Goal: Information Seeking & Learning: Understand process/instructions

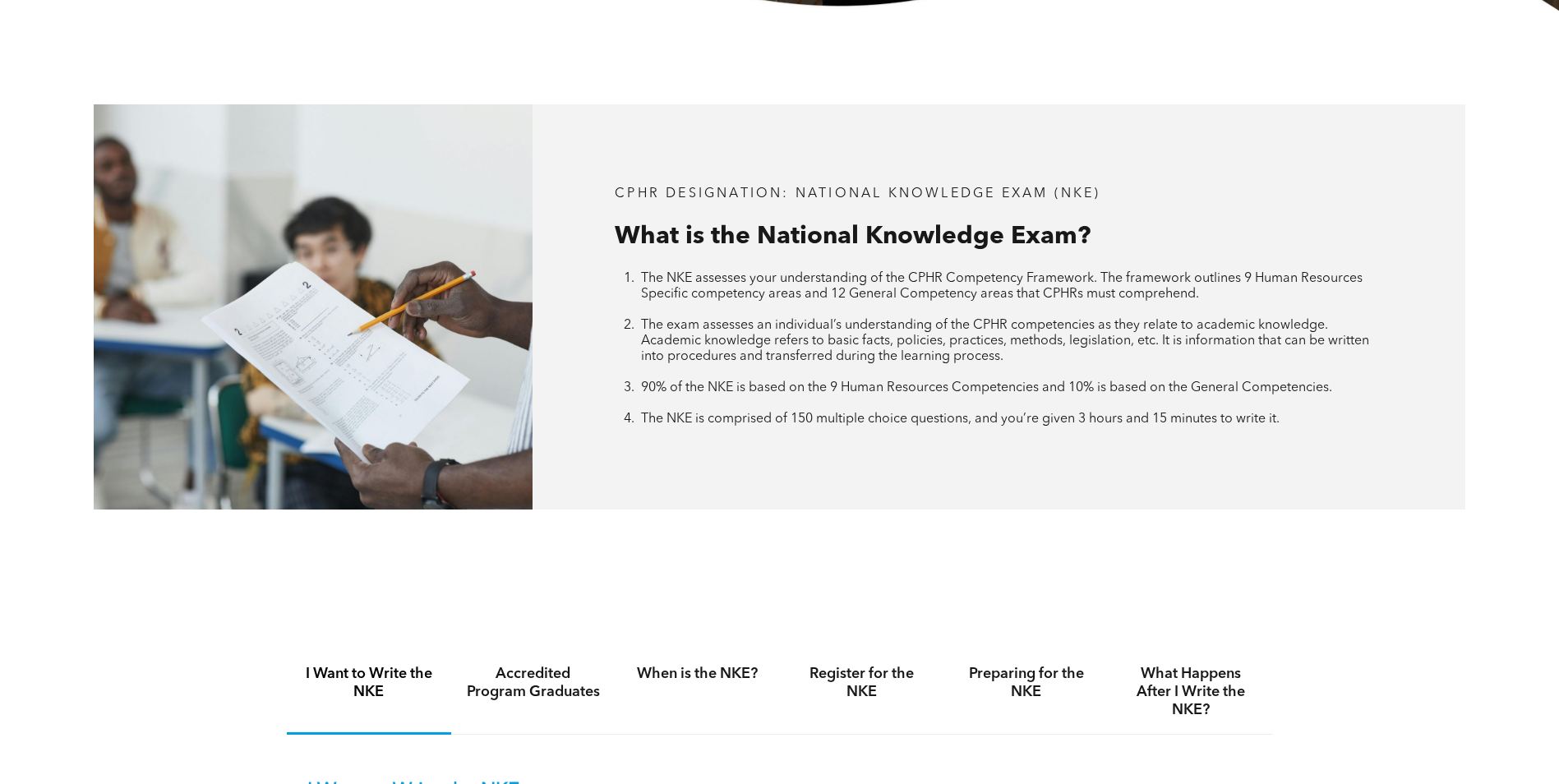
scroll to position [1068, 0]
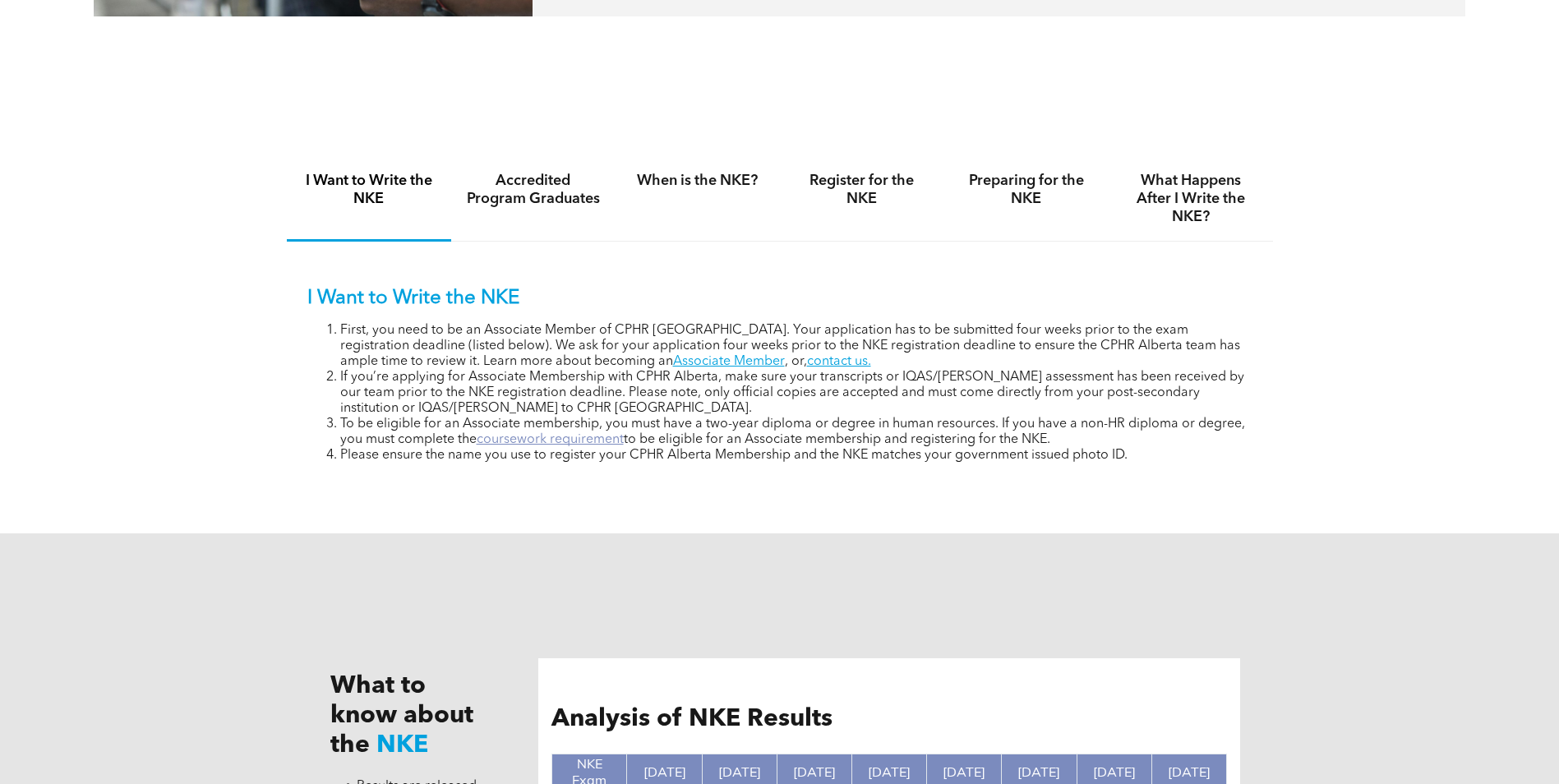
click at [521, 433] on link "coursework requirement" at bounding box center [550, 439] width 147 height 13
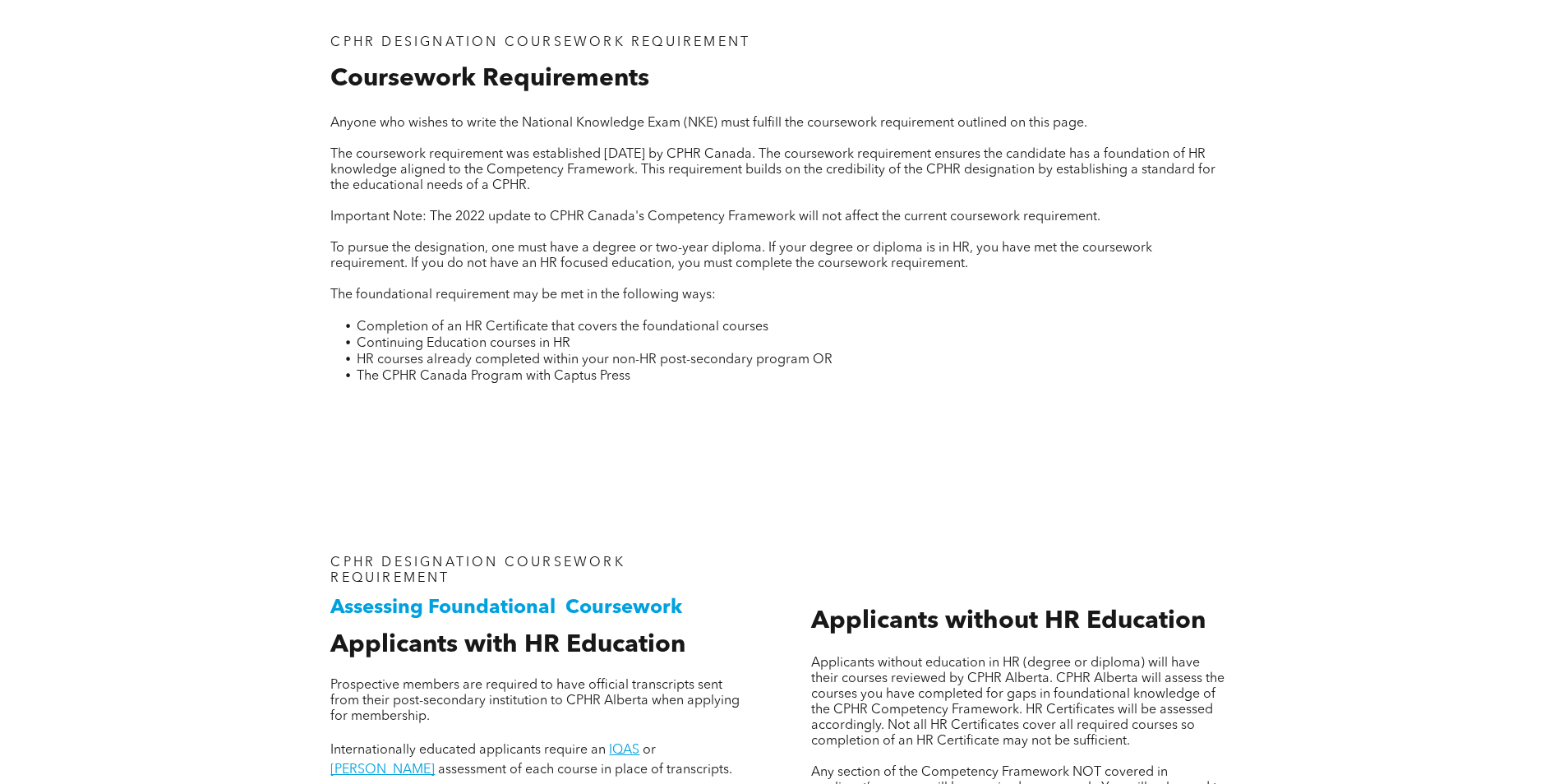
scroll to position [1150, 0]
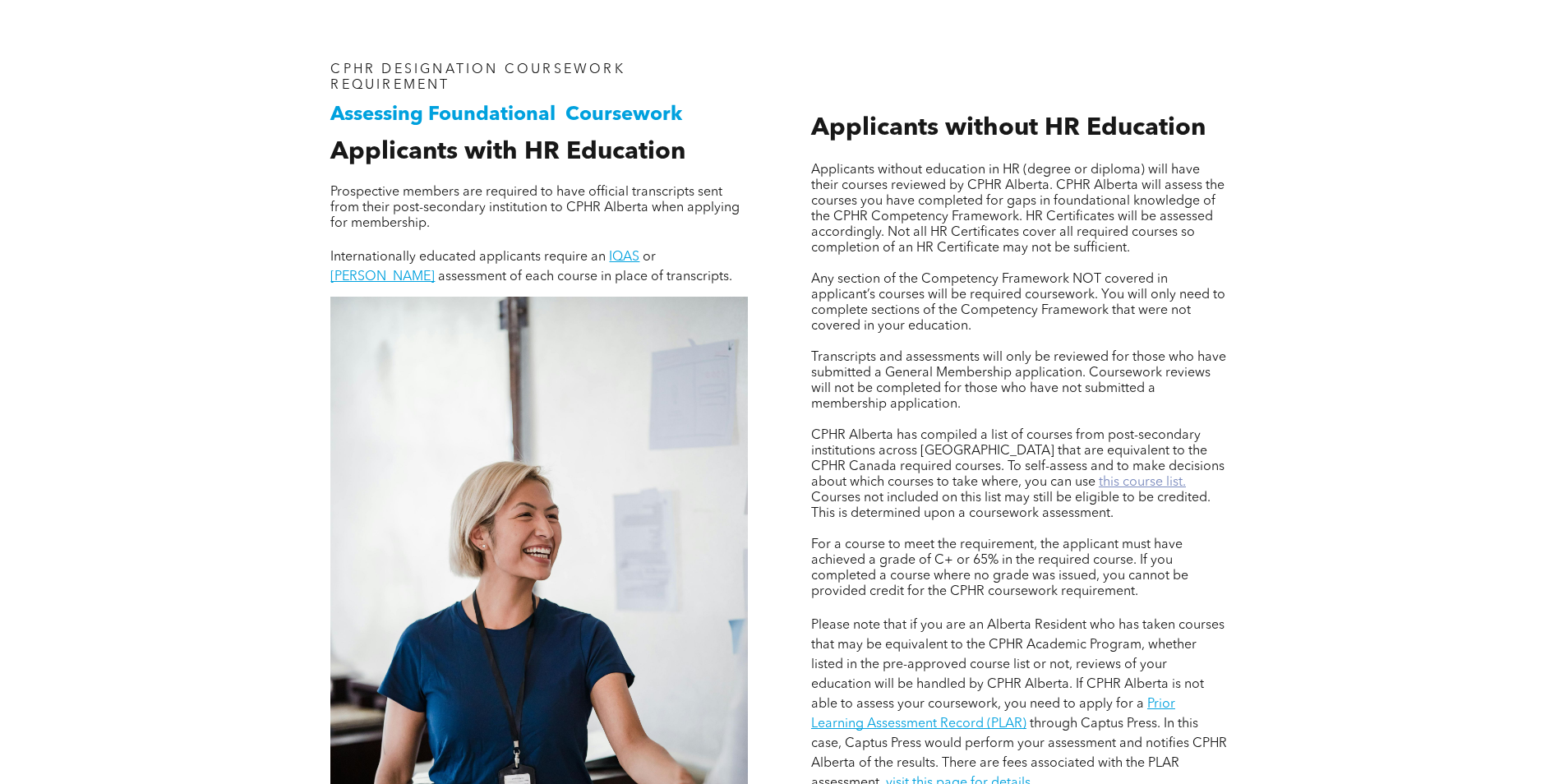
click at [1099, 480] on link "this course list." at bounding box center [1142, 482] width 87 height 13
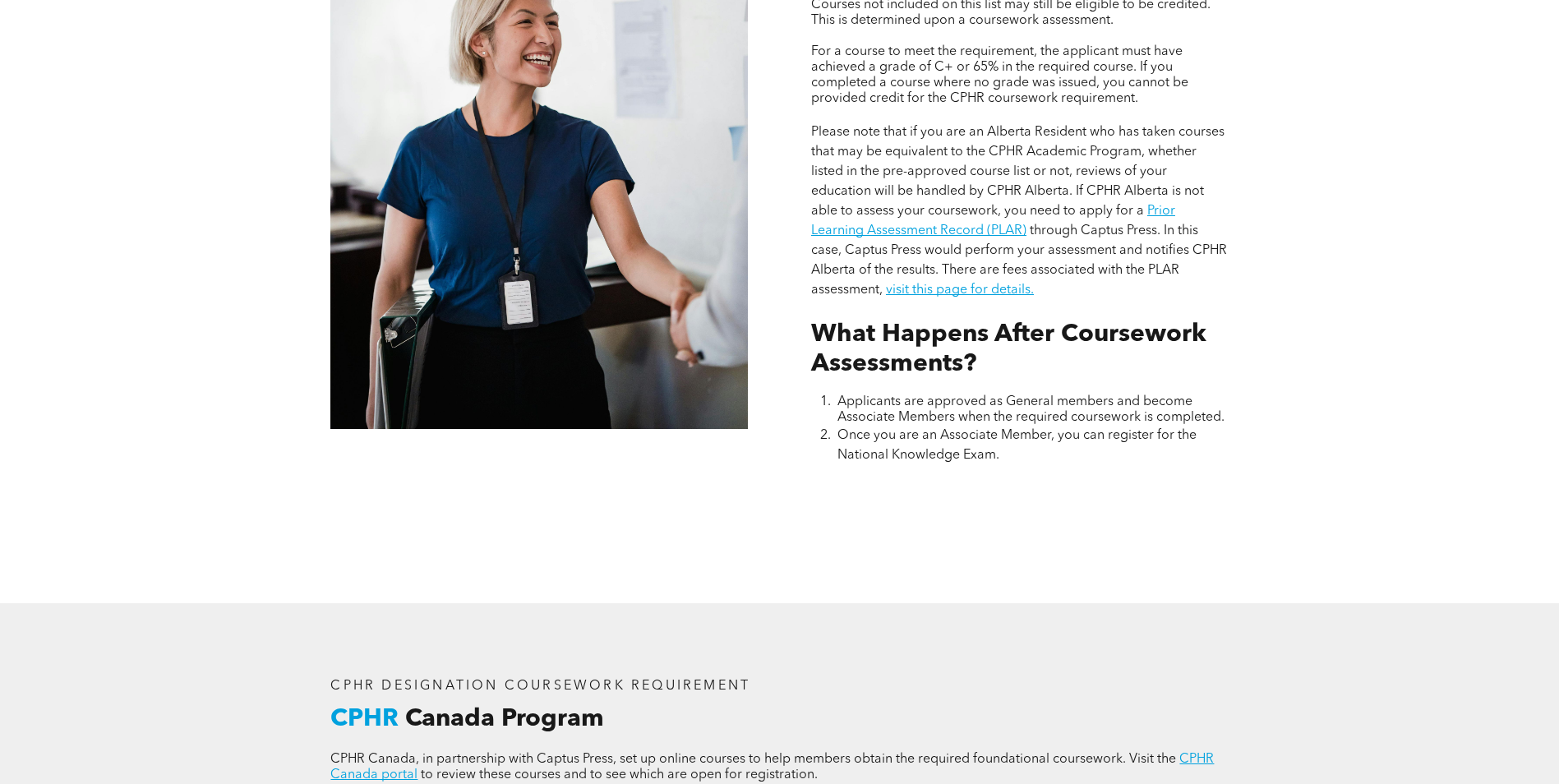
scroll to position [1068, 0]
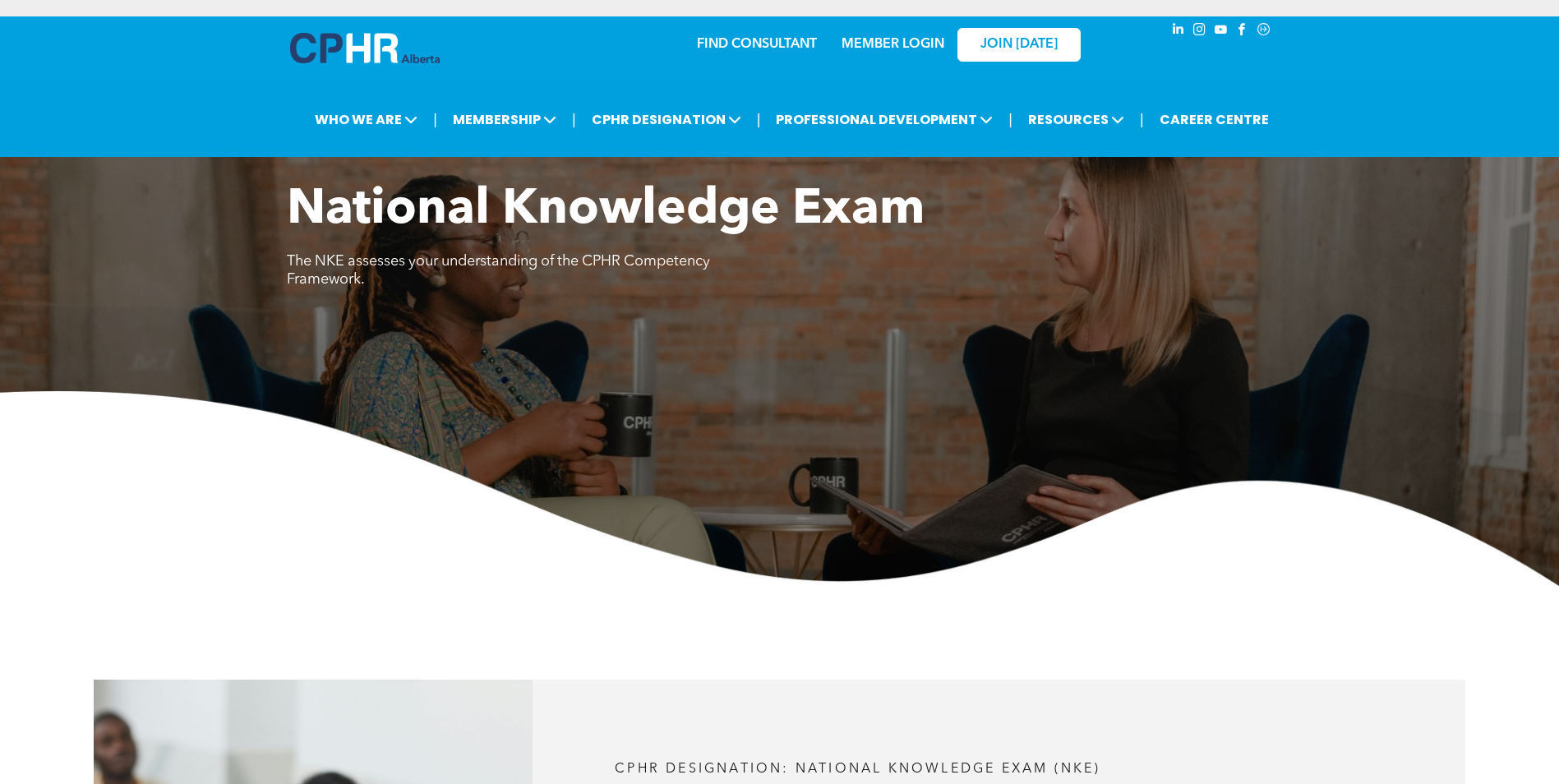
scroll to position [1068, 0]
